Goal: Information Seeking & Learning: Learn about a topic

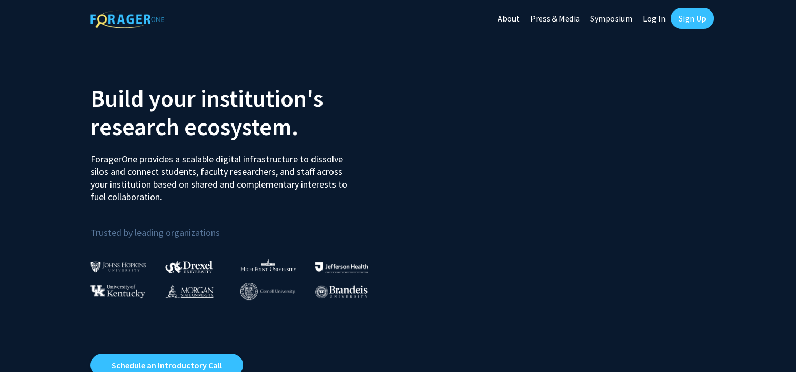
click at [659, 19] on link "Log In" at bounding box center [654, 18] width 33 height 37
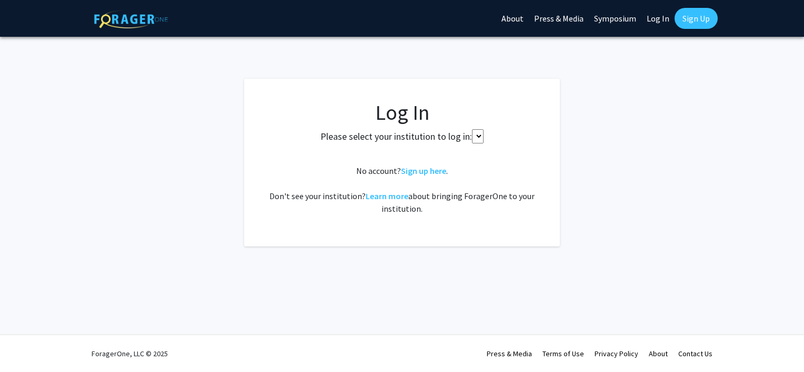
select select
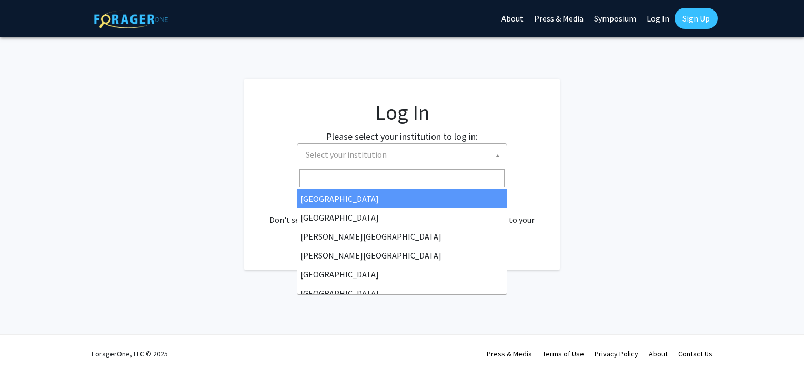
click at [434, 160] on span "Select your institution" at bounding box center [403, 155] width 205 height 22
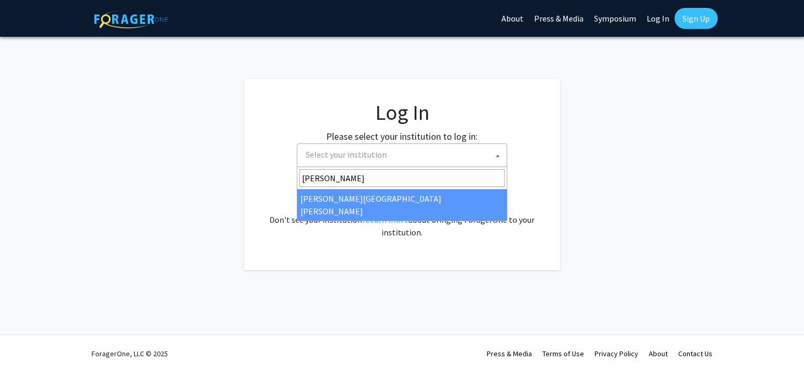
type input "[PERSON_NAME]"
click at [403, 211] on div "No account? Sign up here . Don't see your institution? Learn more about bringin…" at bounding box center [402, 213] width 274 height 50
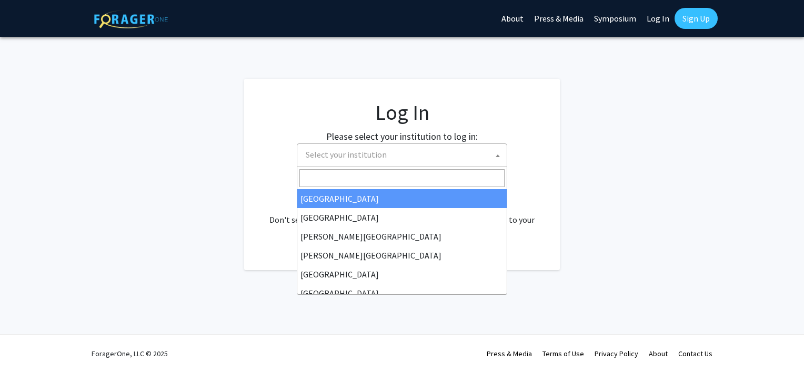
click at [428, 162] on span "Select your institution" at bounding box center [403, 155] width 205 height 22
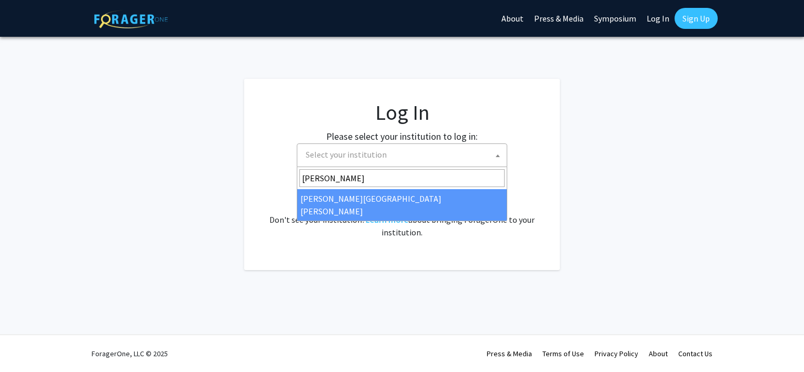
type input "[PERSON_NAME]"
select select "1"
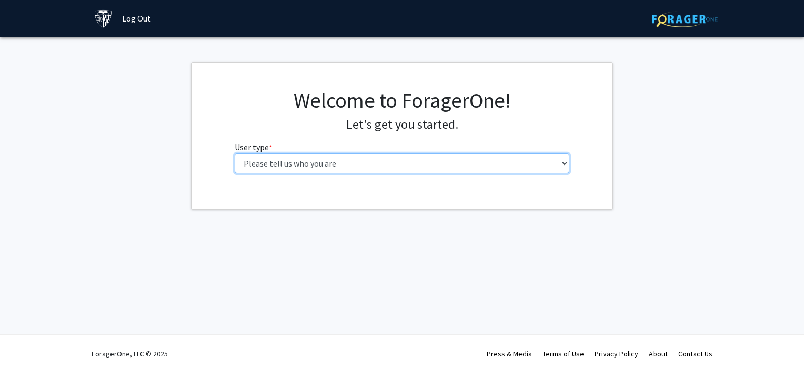
click at [396, 162] on select "Please tell us who you are Undergraduate Student Master's Student Doctoral Cand…" at bounding box center [402, 164] width 335 height 20
select select "2: masters"
click at [235, 154] on select "Please tell us who you are Undergraduate Student Master's Student Doctoral Cand…" at bounding box center [402, 164] width 335 height 20
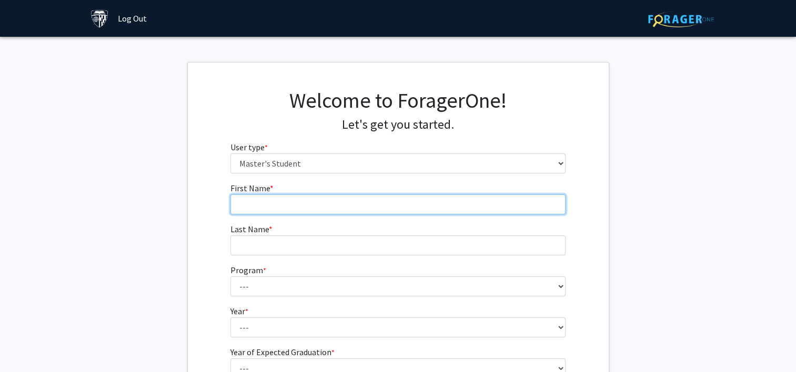
click at [322, 202] on input "First Name * required" at bounding box center [397, 205] width 335 height 20
type input "SHREYANSH"
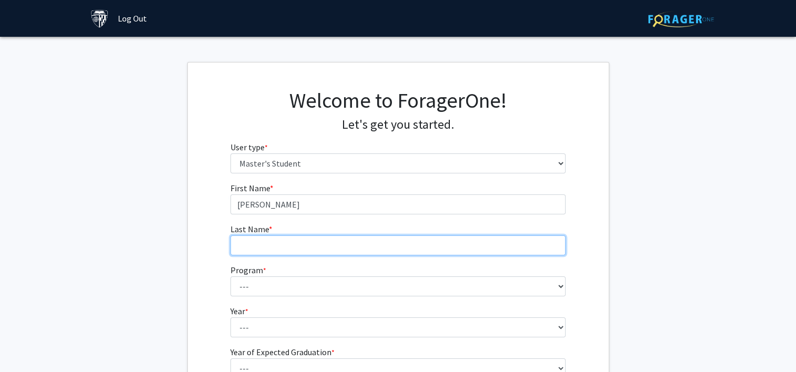
type input "dubey"
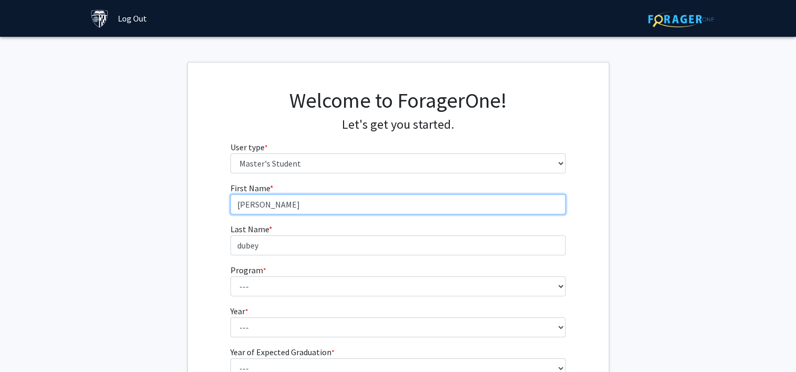
drag, startPoint x: 296, startPoint y: 209, endPoint x: 241, endPoint y: 197, distance: 55.5
click at [241, 197] on input "SHREYANSH" at bounding box center [397, 205] width 335 height 20
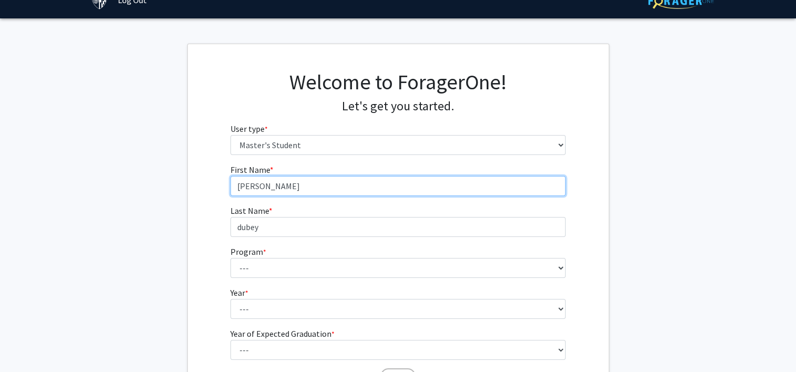
scroll to position [124, 0]
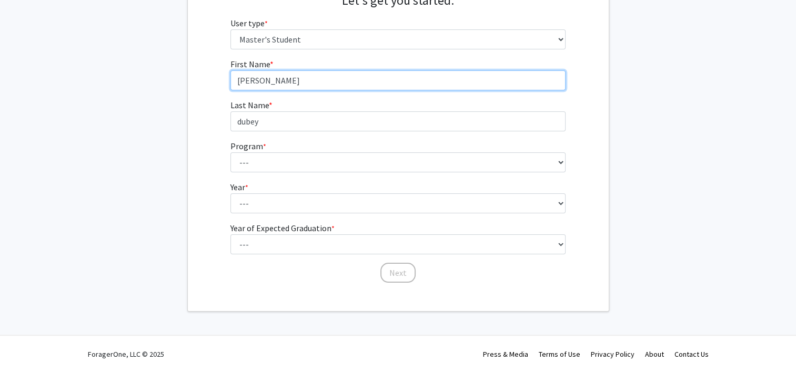
type input "Shreyansh"
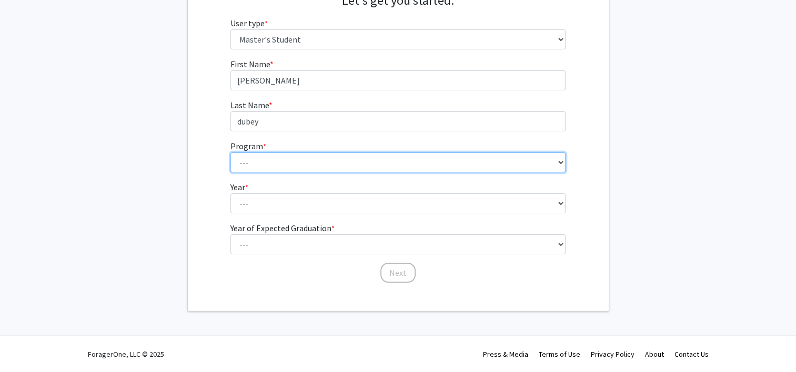
click at [340, 171] on select "--- Anatomy Education Applied and Computational Mathematics Applied Biomedical …" at bounding box center [397, 163] width 335 height 20
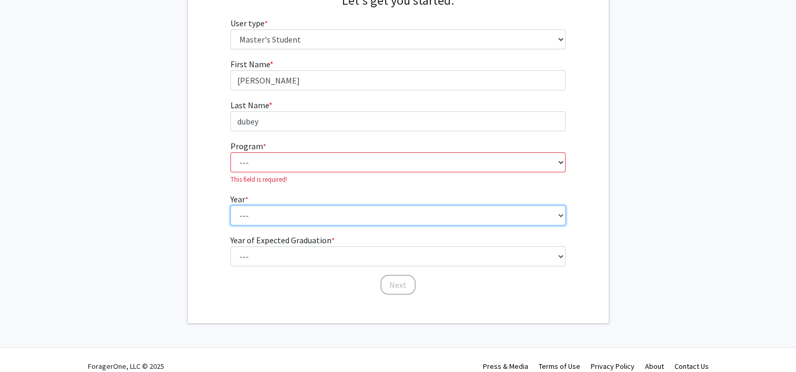
click at [351, 203] on fg-select "Year * required --- First Year Second Year" at bounding box center [397, 209] width 335 height 33
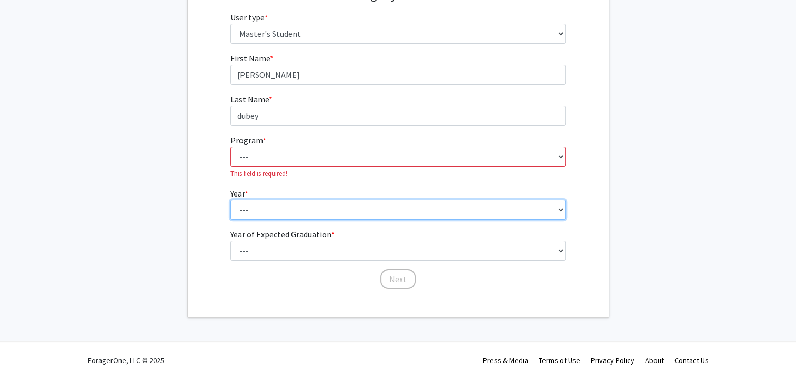
scroll to position [129, 0]
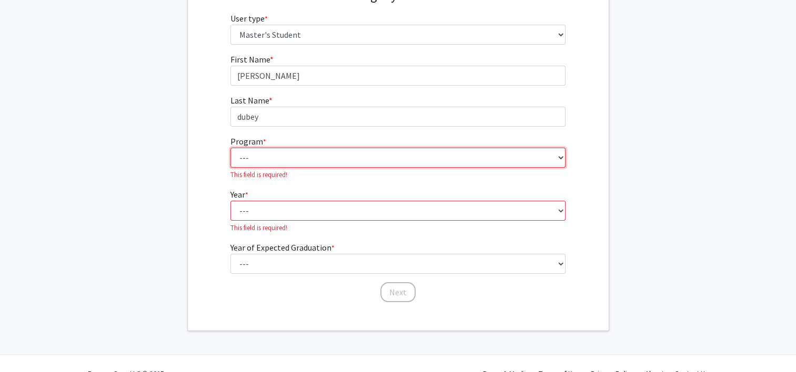
click at [327, 166] on select "--- Anatomy Education Applied and Computational Mathematics Applied Biomedical …" at bounding box center [397, 158] width 335 height 20
select select "53: 42"
click at [230, 148] on select "--- Anatomy Education Applied and Computational Mathematics Applied Biomedical …" at bounding box center [397, 158] width 335 height 20
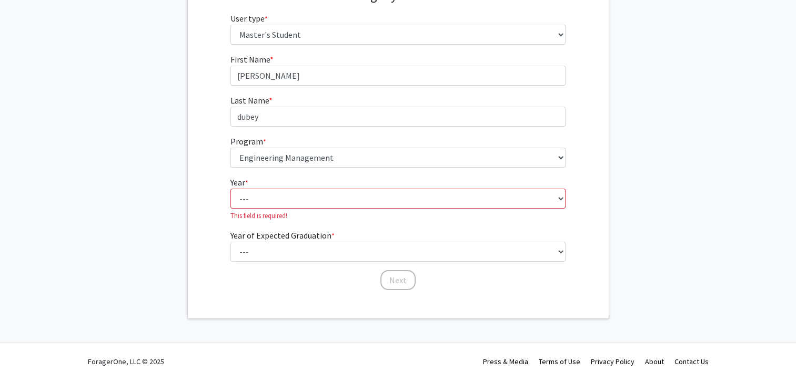
click at [309, 208] on fg-select "Year * required --- First Year Second Year This field is required!" at bounding box center [397, 198] width 335 height 45
click at [315, 205] on select "--- First Year Second Year" at bounding box center [397, 199] width 335 height 20
select select "1: first_year"
click at [230, 193] on select "--- First Year Second Year" at bounding box center [397, 199] width 335 height 20
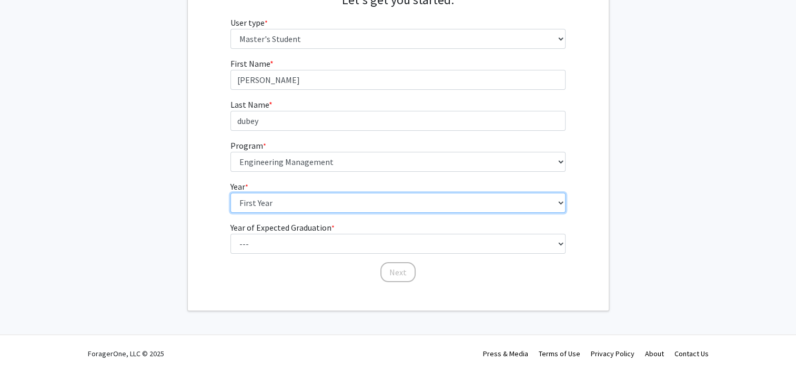
scroll to position [124, 0]
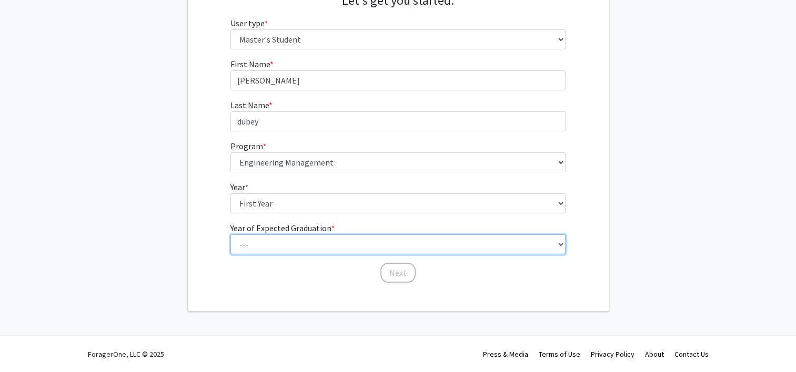
click at [305, 244] on select "--- 2025 2026 2027 2028 2029 2030 2031 2032 2033 2034" at bounding box center [397, 245] width 335 height 20
select select "3: 2027"
click at [230, 235] on select "--- 2025 2026 2027 2028 2029 2030 2031 2032 2033 2034" at bounding box center [397, 245] width 335 height 20
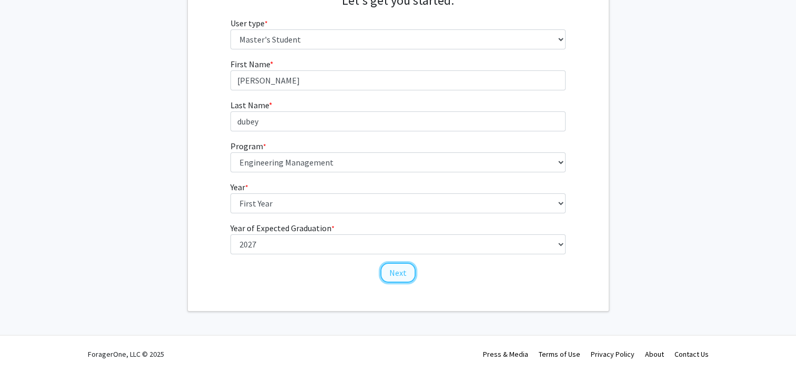
click at [399, 276] on button "Next" at bounding box center [397, 273] width 35 height 20
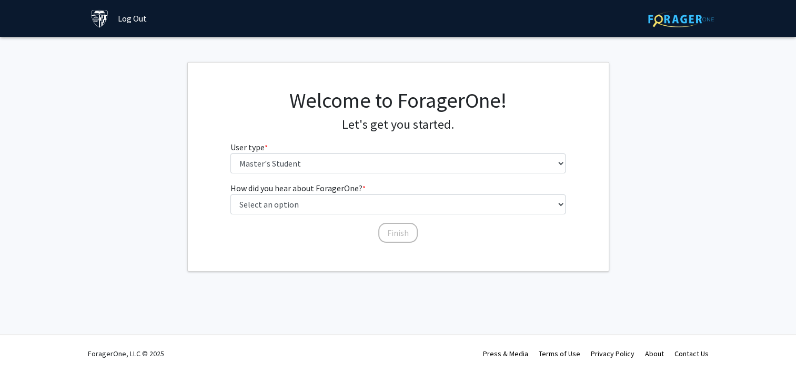
scroll to position [0, 0]
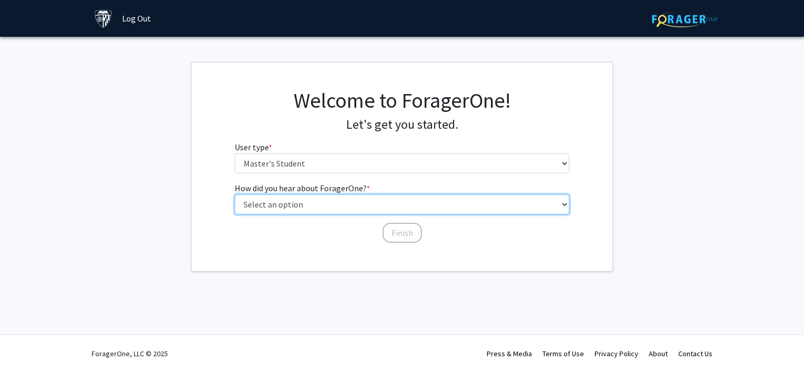
click at [364, 204] on select "Select an option Peer/student recommendation Faculty/staff recommendation Unive…" at bounding box center [402, 205] width 335 height 20
select select "2: faculty_recommendation"
click at [235, 195] on select "Select an option Peer/student recommendation Faculty/staff recommendation Unive…" at bounding box center [402, 205] width 335 height 20
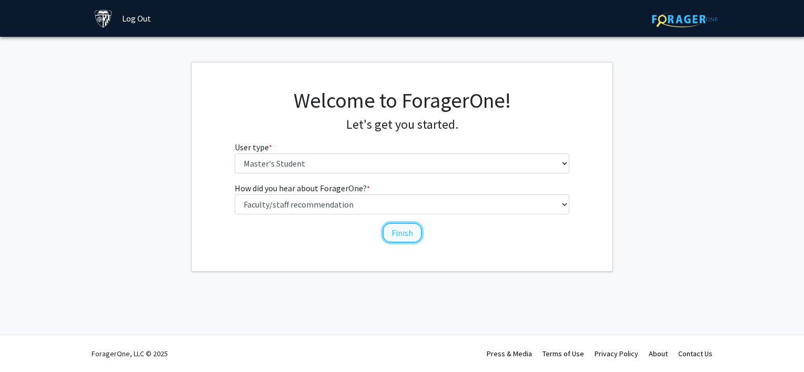
click at [401, 235] on button "Finish" at bounding box center [401, 233] width 39 height 20
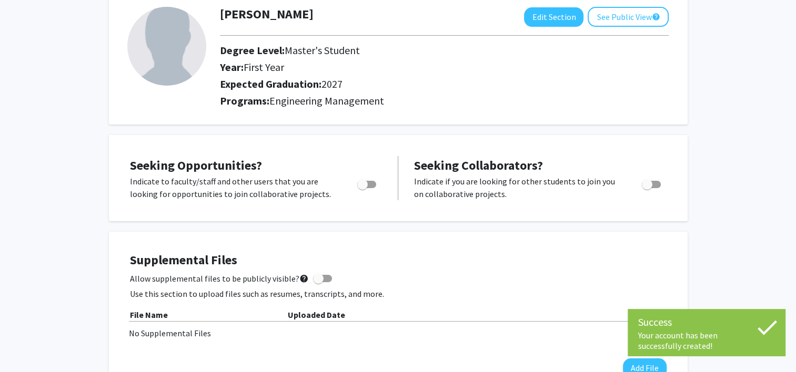
scroll to position [63, 0]
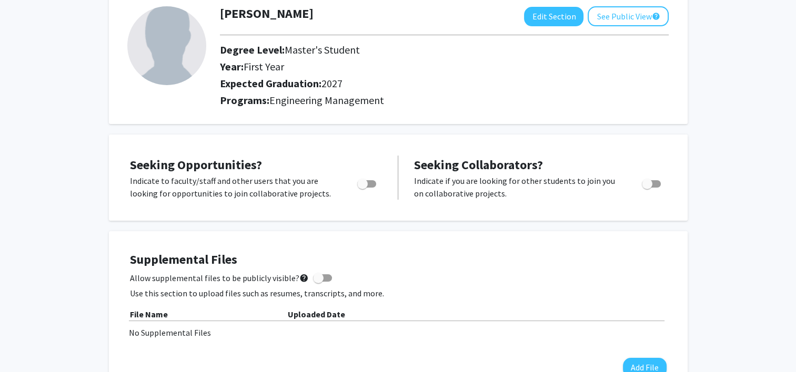
click at [654, 189] on div at bounding box center [652, 187] width 45 height 25
click at [645, 187] on span "Toggle" at bounding box center [647, 184] width 11 height 11
click at [646, 188] on input "Would you like to receive other student requests to work with you?" at bounding box center [646, 188] width 1 height 1
checkbox input "true"
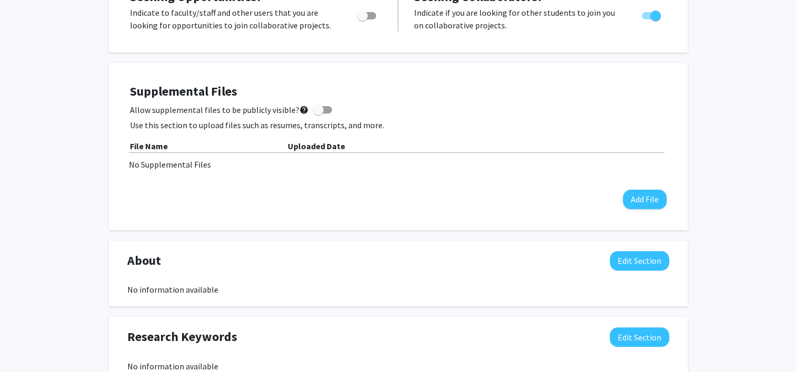
scroll to position [0, 0]
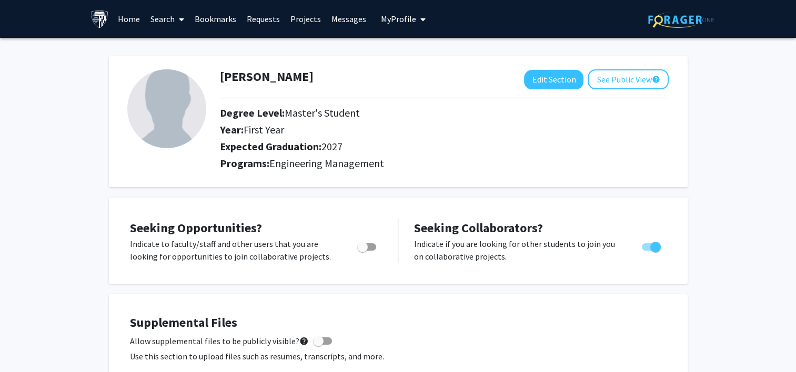
click at [168, 23] on link "Search" at bounding box center [167, 19] width 44 height 37
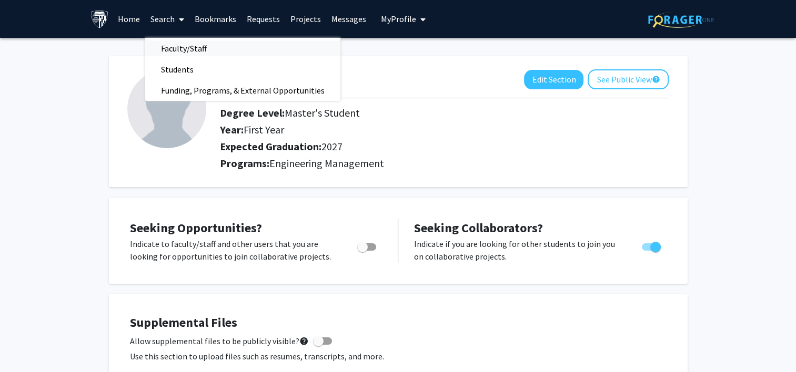
click at [183, 46] on span "Faculty/Staff" at bounding box center [183, 48] width 77 height 21
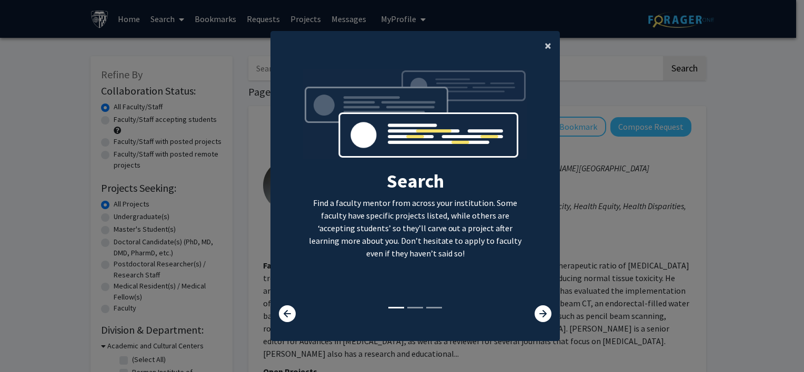
click at [537, 46] on button "×" at bounding box center [548, 45] width 24 height 29
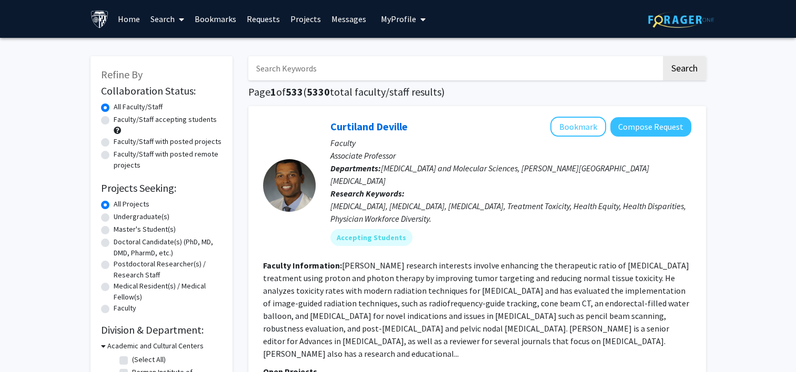
click at [424, 69] on input "Search Keywords" at bounding box center [454, 68] width 413 height 24
click at [663, 56] on button "Search" at bounding box center [684, 68] width 43 height 24
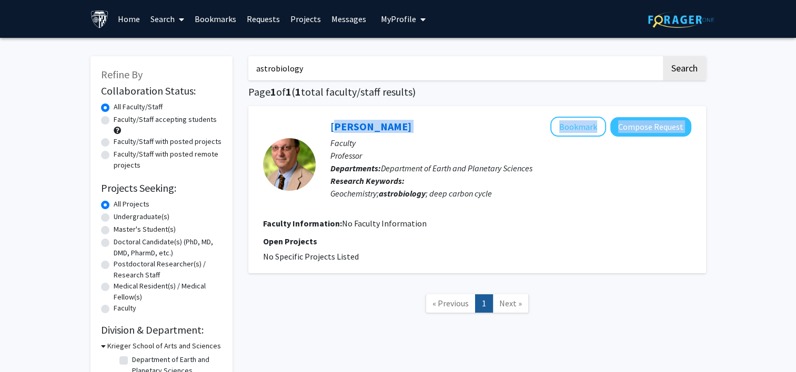
drag, startPoint x: 449, startPoint y: 129, endPoint x: 321, endPoint y: 104, distance: 130.4
click at [321, 104] on div "astrobiology Search Page 1 of 1 ( 1 total faculty/staff results) Dimitri Sverje…" at bounding box center [476, 218] width 473 height 344
copy div "Dimitri Sverjensky Bookmark Compose Request"
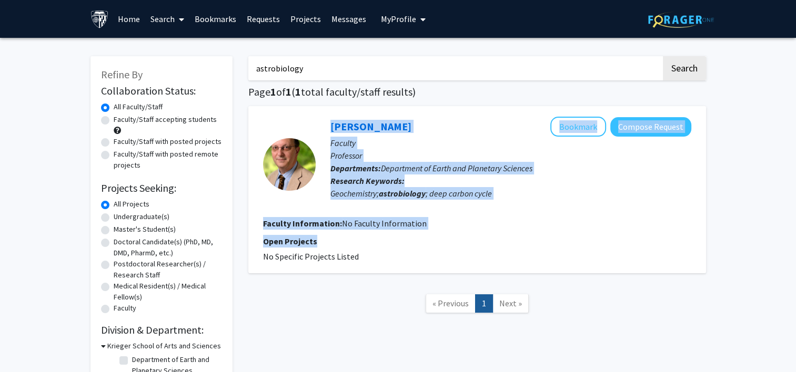
drag, startPoint x: 432, startPoint y: 237, endPoint x: 304, endPoint y: 144, distance: 158.1
click at [304, 144] on fg-search-faculty "Dimitri Sverjensky Bookmark Compose Request Faculty Professor Departments: Depa…" at bounding box center [477, 190] width 428 height 146
copy fg-search-faculty "Dimitri Sverjensky Bookmark Compose Request Faculty Professor Departments: Depa…"
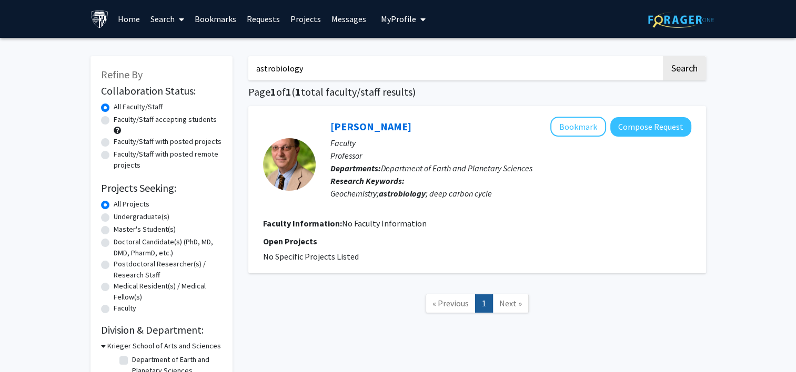
click at [387, 76] on input "astrobiology" at bounding box center [454, 68] width 413 height 24
type input "a"
type input "space"
click at [663, 56] on button "Search" at bounding box center [684, 68] width 43 height 24
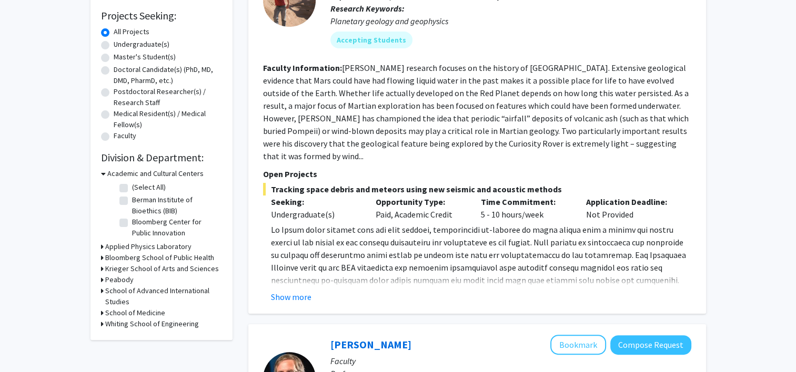
scroll to position [173, 0]
click at [294, 291] on button "Show more" at bounding box center [291, 297] width 41 height 13
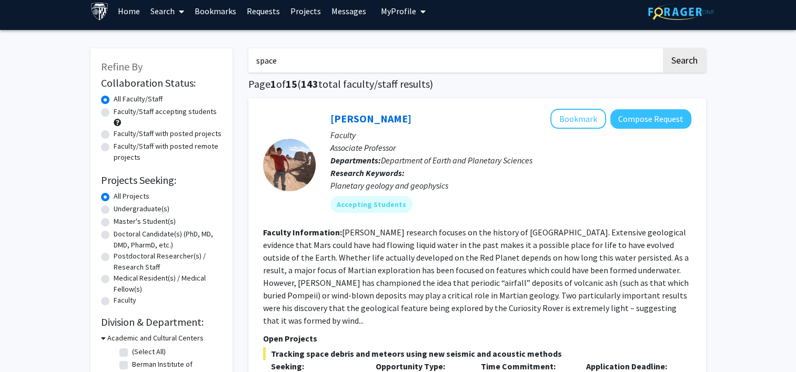
scroll to position [0, 0]
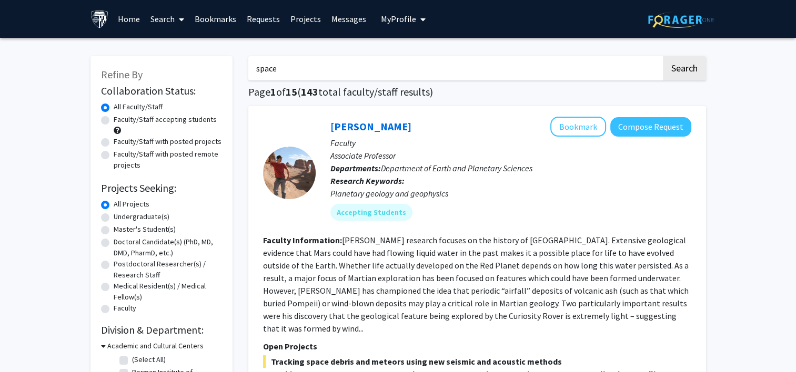
click at [114, 230] on label "Master's Student(s)" at bounding box center [145, 229] width 62 height 11
click at [114, 230] on input "Master's Student(s)" at bounding box center [117, 227] width 7 height 7
radio input "true"
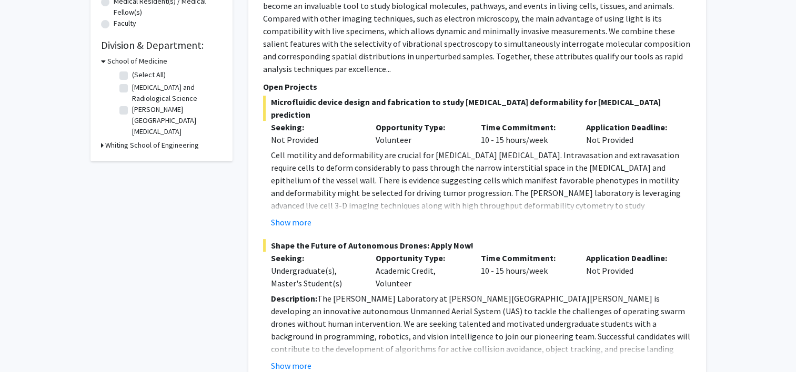
scroll to position [286, 0]
click at [296, 359] on button "Show more" at bounding box center [291, 365] width 41 height 13
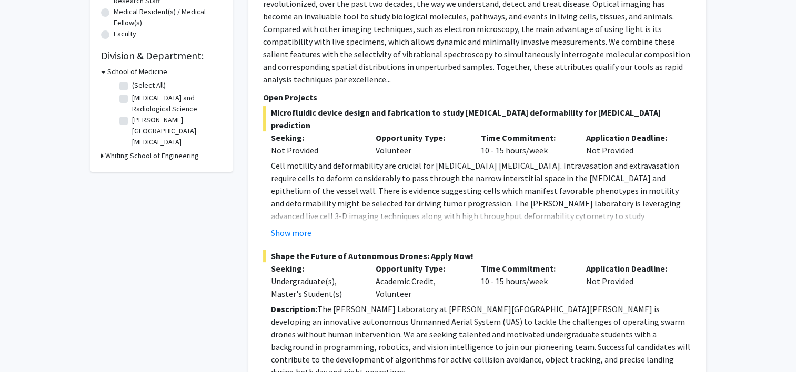
scroll to position [210, 0]
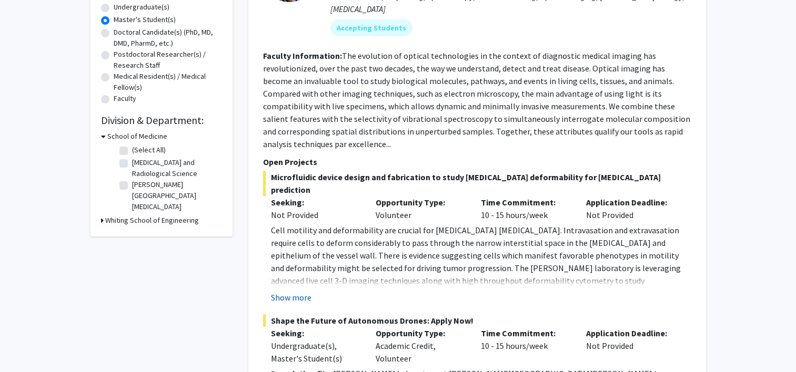
click at [288, 291] on button "Show more" at bounding box center [291, 297] width 41 height 13
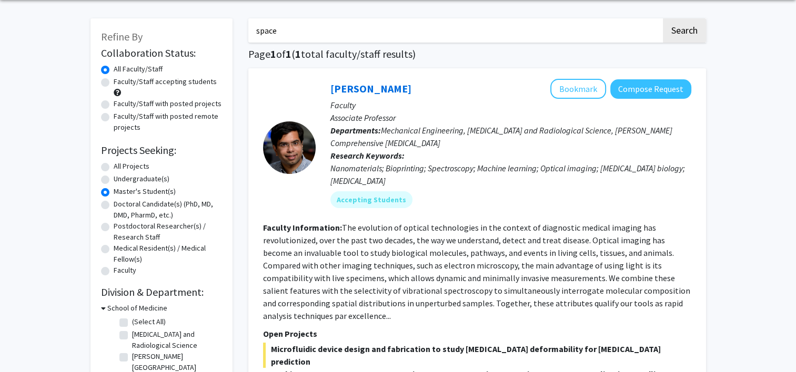
scroll to position [39, 0]
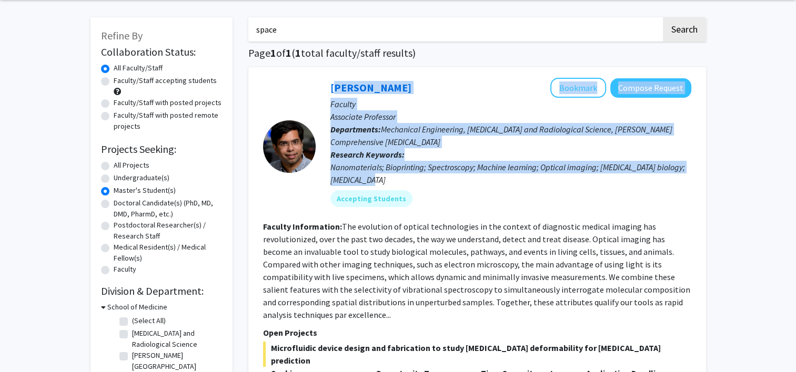
drag, startPoint x: 322, startPoint y: 76, endPoint x: 382, endPoint y: 175, distance: 116.4
copy div "Ishan Barman Bookmark Compose Request Faculty Associate Professor Departments: …"
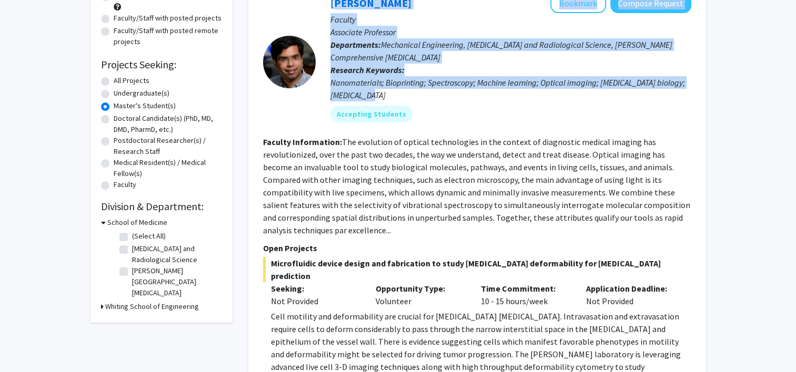
scroll to position [123, 0]
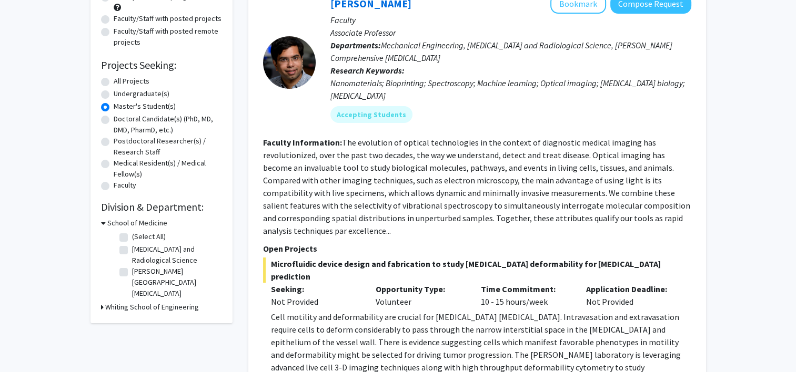
click at [114, 79] on label "All Projects" at bounding box center [132, 81] width 36 height 11
click at [114, 79] on input "All Projects" at bounding box center [117, 79] width 7 height 7
radio input "true"
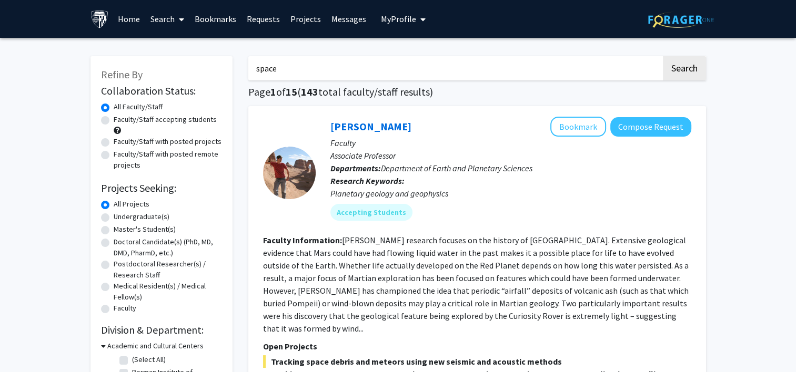
drag, startPoint x: 329, startPoint y: 63, endPoint x: 258, endPoint y: 40, distance: 74.7
click at [663, 56] on button "Search" at bounding box center [684, 68] width 43 height 24
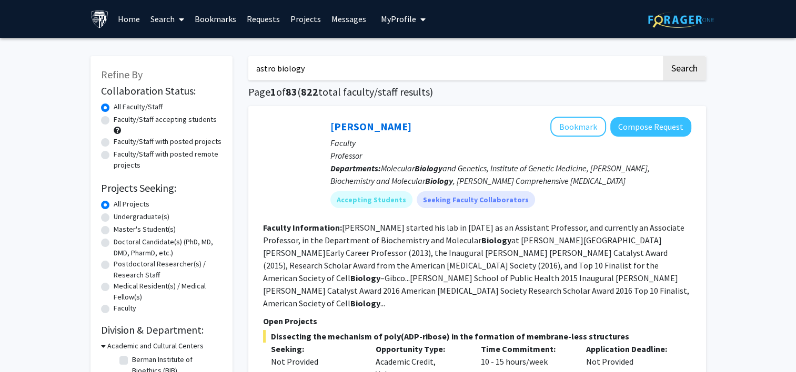
click at [663, 56] on button "Search" at bounding box center [684, 68] width 43 height 24
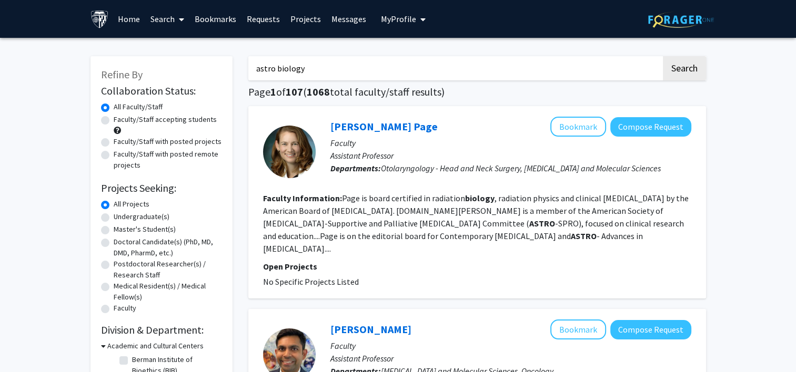
click at [277, 70] on input "astro biology" at bounding box center [454, 68] width 413 height 24
type input "astrobiology"
click at [663, 56] on button "Search" at bounding box center [684, 68] width 43 height 24
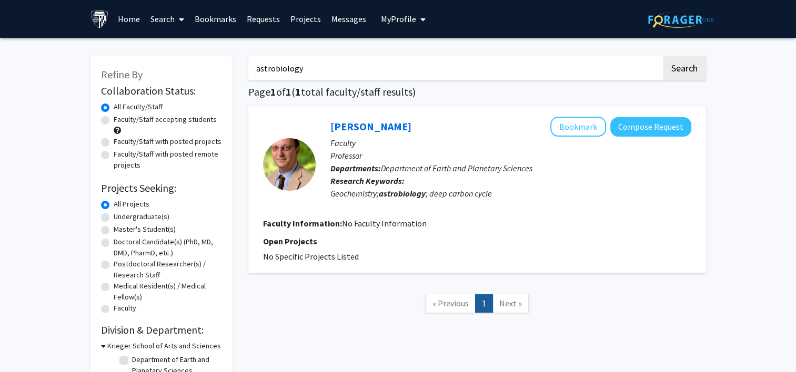
click at [510, 309] on link "Next »" at bounding box center [510, 304] width 36 height 18
drag, startPoint x: 327, startPoint y: 70, endPoint x: 242, endPoint y: 54, distance: 86.9
click at [242, 54] on div "astrobiology Search Page 1 of 1 ( 1 total faculty/staff results) Dimitri Sverje…" at bounding box center [476, 218] width 473 height 344
type input "microgravity"
click at [663, 56] on button "Search" at bounding box center [684, 68] width 43 height 24
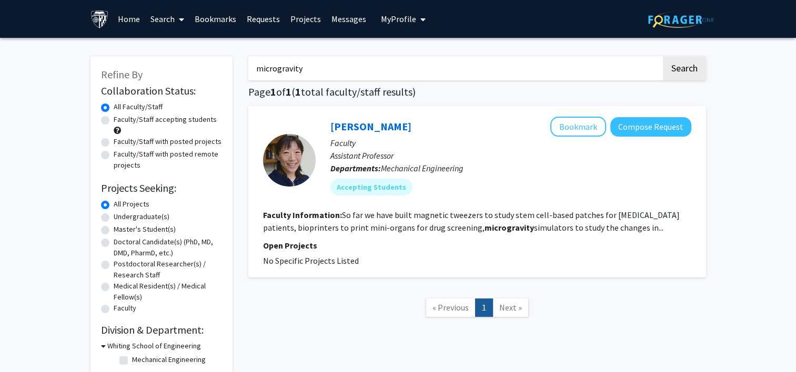
drag, startPoint x: 363, startPoint y: 259, endPoint x: 302, endPoint y: 118, distance: 153.4
click at [302, 118] on fg-search-faculty "Yun Chen Bookmark Compose Request Faculty Assistant Professor Departments: Mech…" at bounding box center [477, 192] width 428 height 150
copy fg-search-faculty "Yun Chen Bookmark Compose Request Faculty Assistant Professor Departments: Mech…"
